Goal: Information Seeking & Learning: Learn about a topic

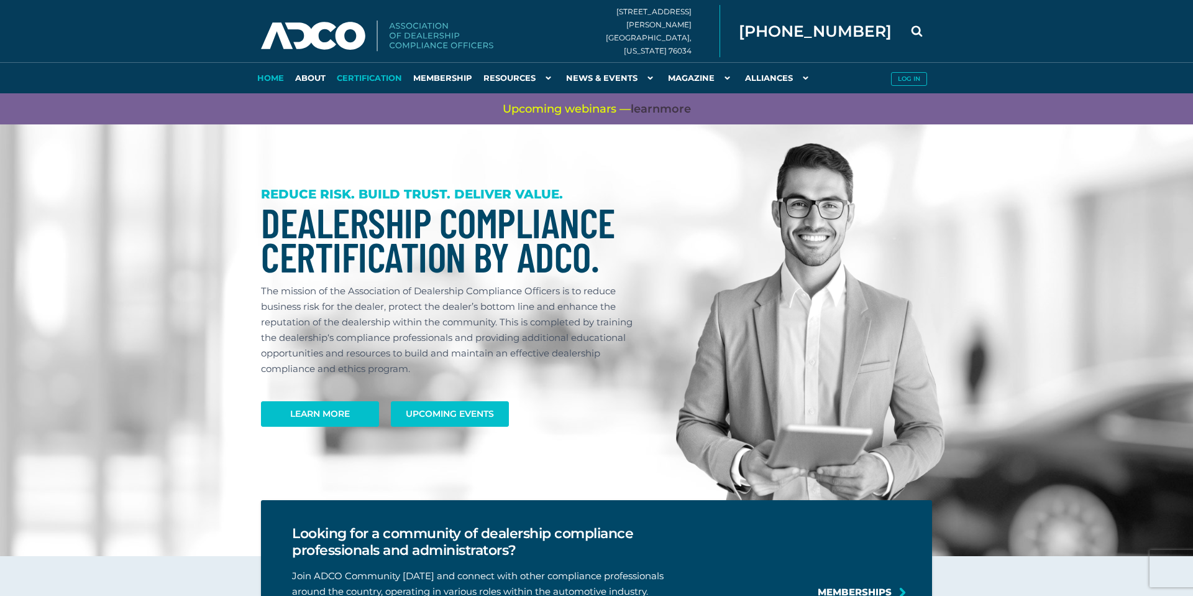
click at [364, 80] on link "Certification" at bounding box center [369, 77] width 76 height 31
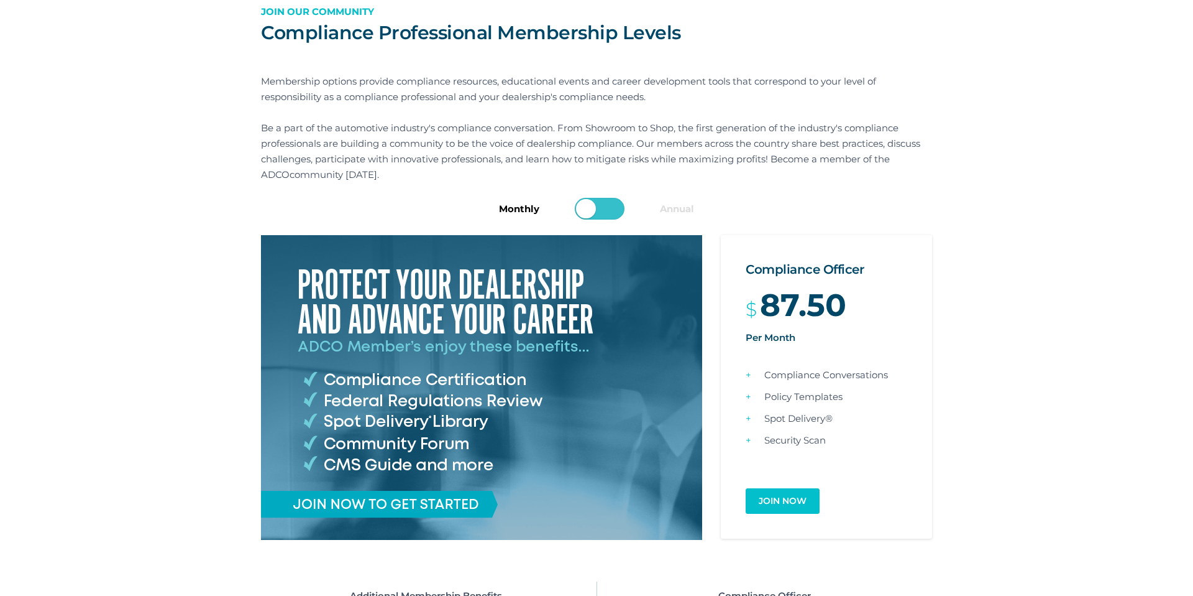
scroll to position [89, 0]
click at [612, 208] on input "checkbox" at bounding box center [602, 210] width 50 height 22
checkbox input "true"
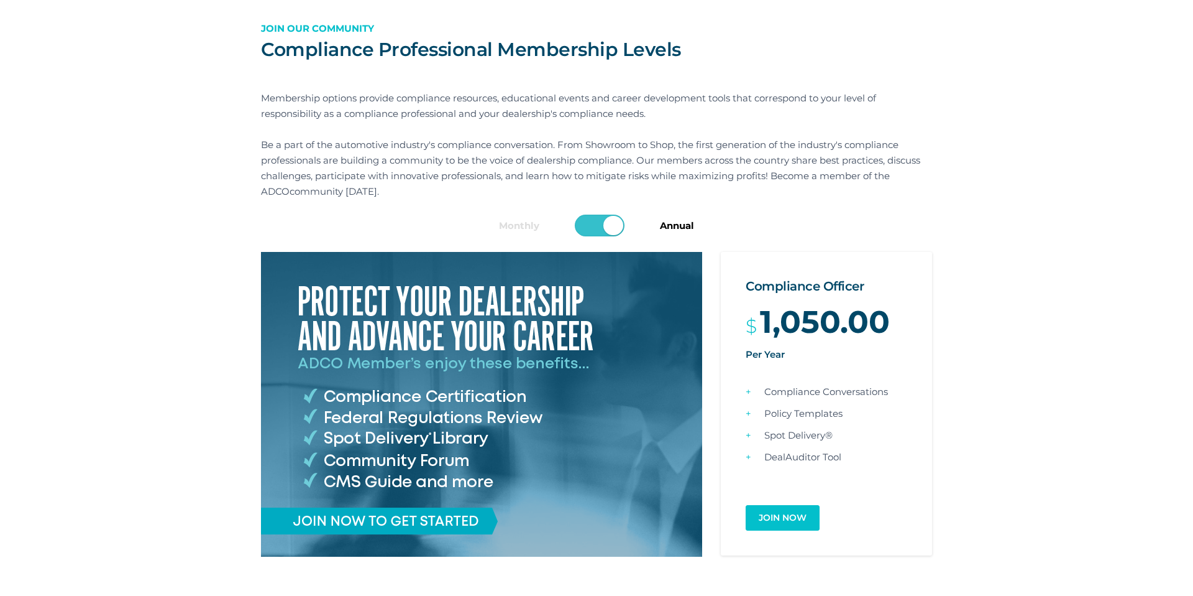
scroll to position [74, 0]
